Goal: Information Seeking & Learning: Learn about a topic

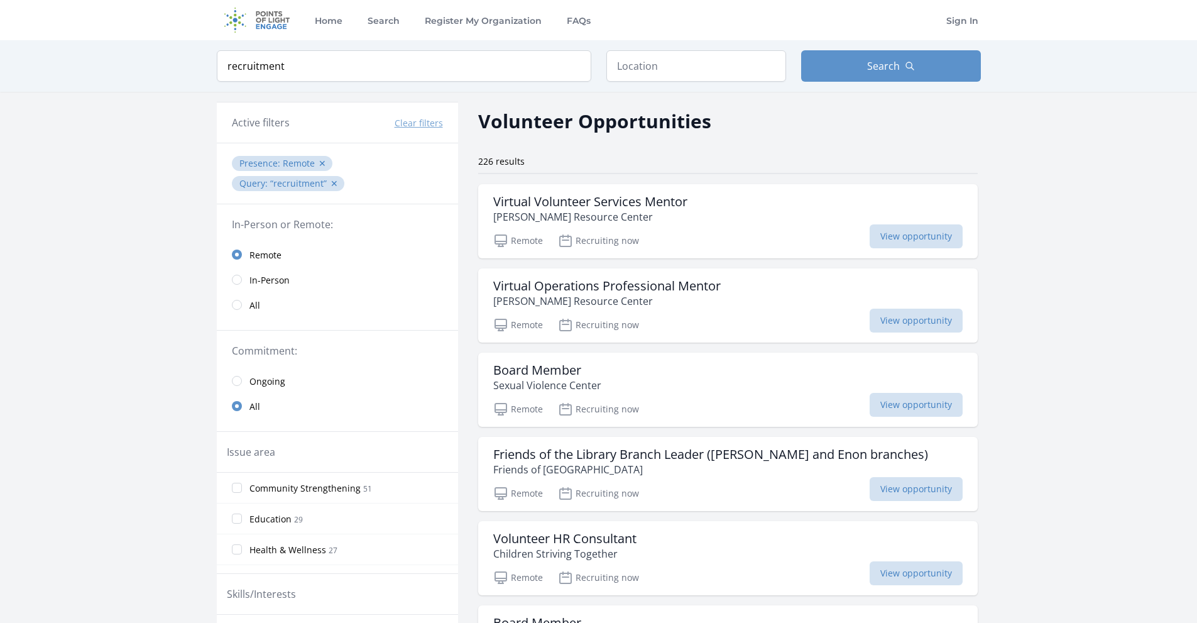
click at [318, 68] on input "recruitment" at bounding box center [404, 65] width 374 height 31
type input "ai"
click button "submit" at bounding box center [0, 0] width 0 height 0
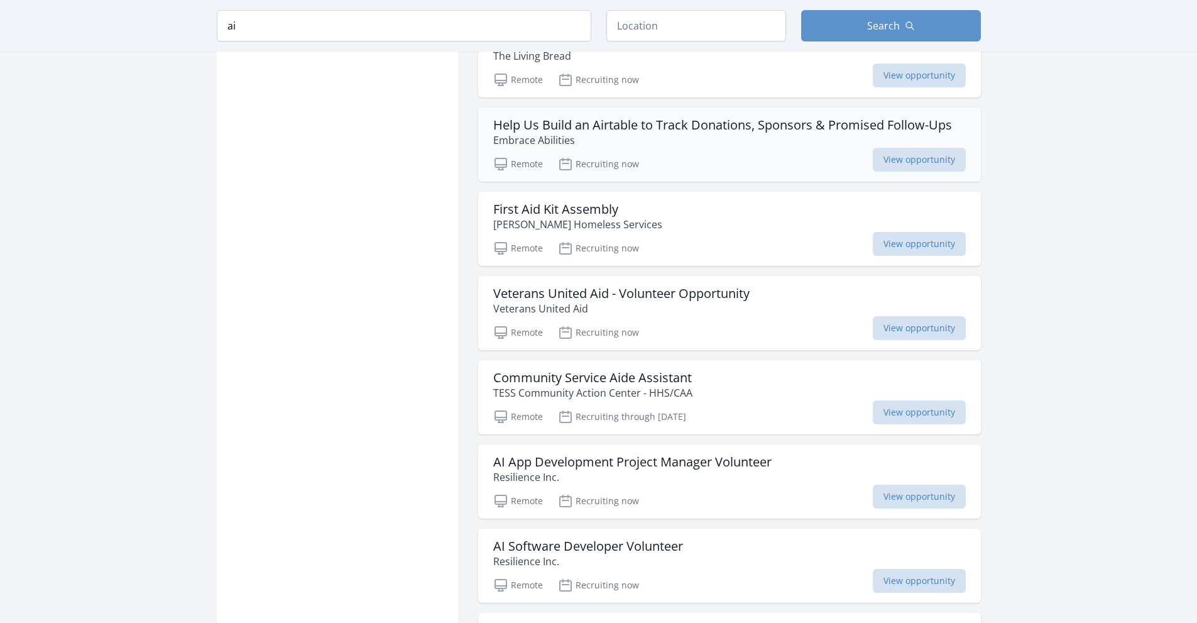
scroll to position [1005, 0]
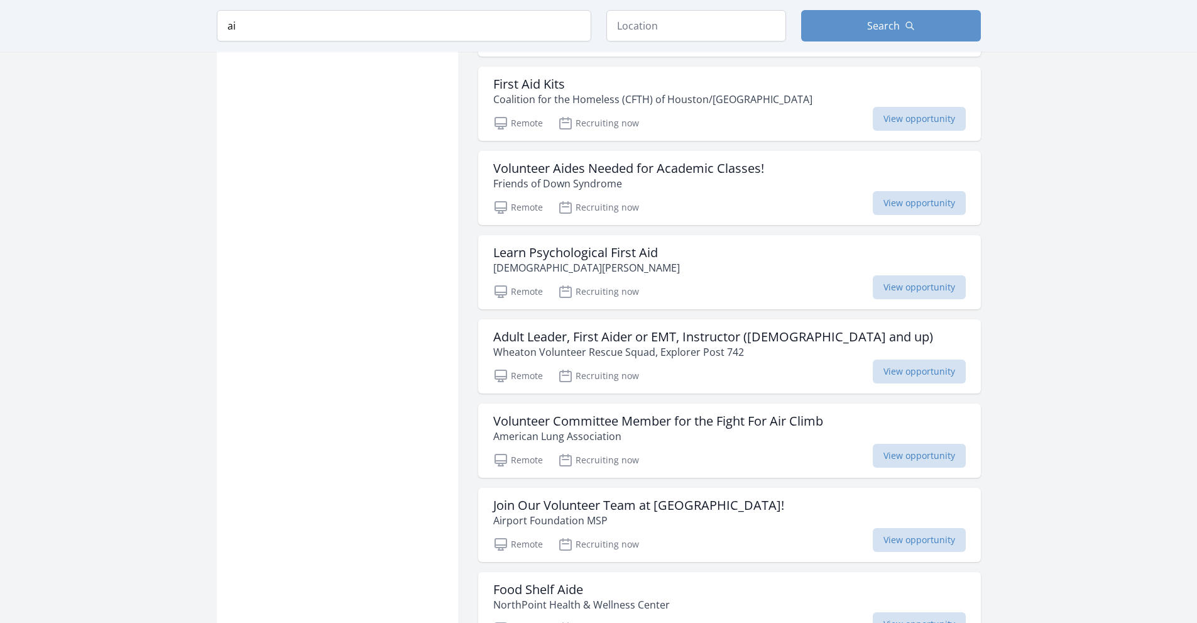
scroll to position [2890, 0]
